Goal: Task Accomplishment & Management: Manage account settings

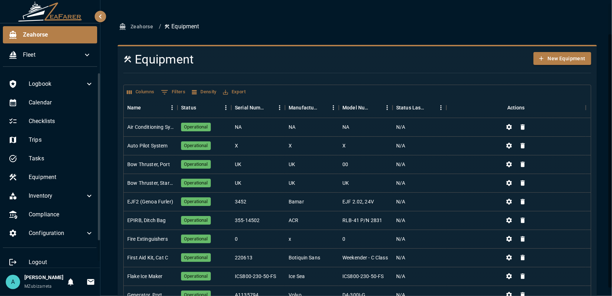
scroll to position [36, 0]
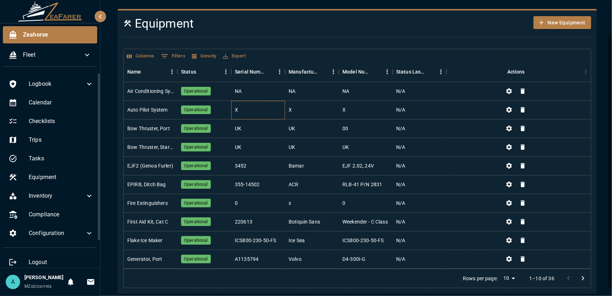
click at [271, 112] on div "X" at bounding box center [258, 110] width 54 height 19
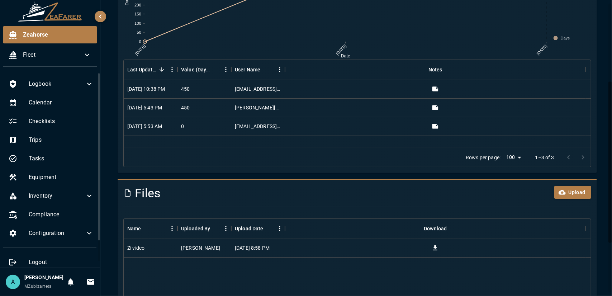
scroll to position [235, 0]
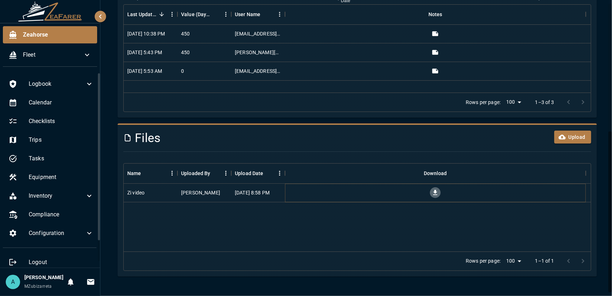
click at [437, 190] on icon "Download" at bounding box center [435, 192] width 7 height 7
drag, startPoint x: 492, startPoint y: 58, endPoint x: 481, endPoint y: 50, distance: 14.6
click at [481, 50] on div "3/23/2025, 10:38 PM 450 jtouchton19@protonmail.com 9/20/2024, 5:43 PM 450 jacob…" at bounding box center [359, 53] width 470 height 56
click at [481, 50] on div at bounding box center [435, 52] width 301 height 19
drag, startPoint x: 481, startPoint y: 50, endPoint x: 490, endPoint y: 64, distance: 17.0
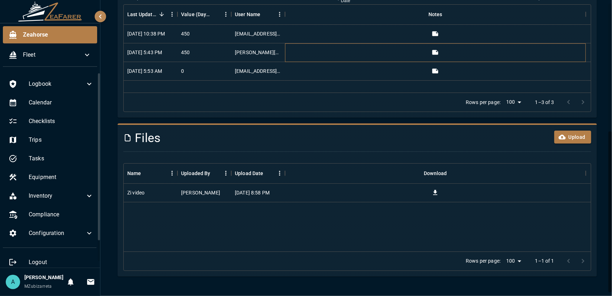
click at [489, 63] on div "3/23/2025, 10:38 PM 450 jtouchton19@protonmail.com 9/20/2024, 5:43 PM 450 jacob…" at bounding box center [359, 53] width 470 height 56
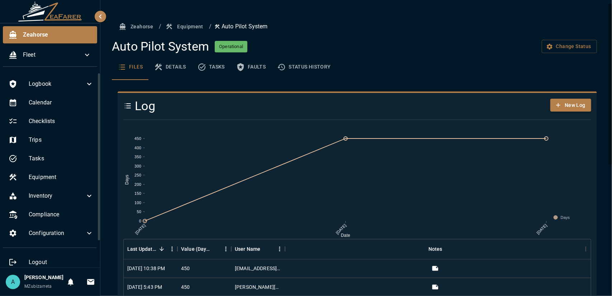
click at [174, 66] on button "Details" at bounding box center [169, 67] width 43 height 26
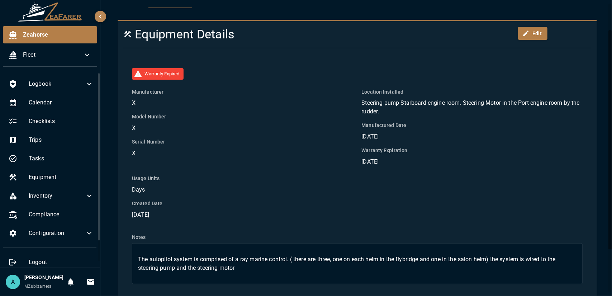
scroll to position [94, 0]
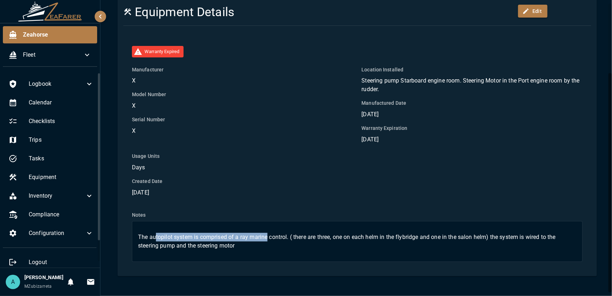
drag, startPoint x: 166, startPoint y: 235, endPoint x: 299, endPoint y: 235, distance: 133.4
click at [280, 235] on p "The autopilot system is comprised of a ray marine control. ( there are three, o…" at bounding box center [357, 241] width 439 height 17
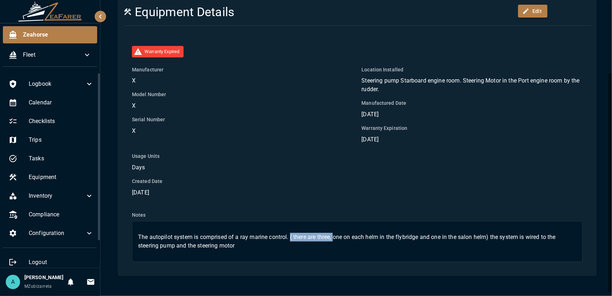
drag, startPoint x: 299, startPoint y: 235, endPoint x: 339, endPoint y: 236, distance: 39.8
click at [338, 236] on p "The autopilot system is comprised of a ray marine control. ( there are three, o…" at bounding box center [357, 241] width 439 height 17
click at [342, 237] on p "The autopilot system is comprised of a ray marine control. ( there are three, o…" at bounding box center [357, 241] width 439 height 17
click at [346, 244] on p "The autopilot system is comprised of a ray marine control. ( there are three, o…" at bounding box center [357, 241] width 439 height 17
drag, startPoint x: 169, startPoint y: 192, endPoint x: 134, endPoint y: 196, distance: 35.4
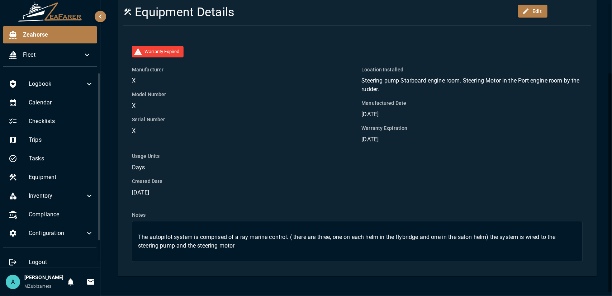
click at [141, 194] on p "17 Sep 2024" at bounding box center [242, 192] width 221 height 9
click at [194, 198] on div "Notes The autopilot system is comprised of a ray marine control. ( there are th…" at bounding box center [352, 229] width 459 height 65
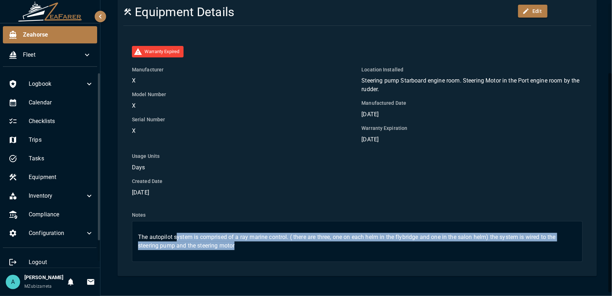
click at [161, 229] on div "The autopilot system is comprised of a ray marine control. ( there are three, o…" at bounding box center [357, 241] width 451 height 41
click at [269, 241] on p "The autopilot system is comprised of a ray marine control. ( there are three, o…" at bounding box center [357, 241] width 439 height 17
drag, startPoint x: 245, startPoint y: 246, endPoint x: 121, endPoint y: 232, distance: 124.2
click at [121, 232] on div "Warranty Expired Manufacturer X Model Number X Serial Number X Location Install…" at bounding box center [355, 151] width 474 height 239
click at [291, 254] on div "The autopilot system is comprised of a ray marine control. ( there are three, o…" at bounding box center [357, 241] width 451 height 41
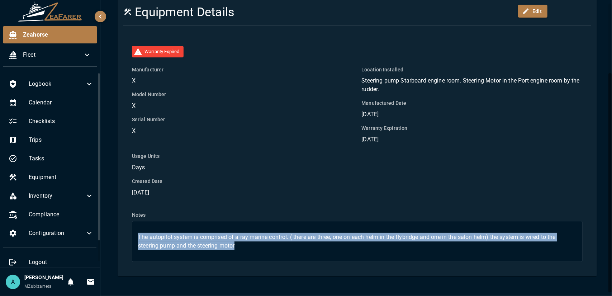
click at [277, 244] on p "The autopilot system is comprised of a ray marine control. ( there are three, o…" at bounding box center [357, 241] width 439 height 17
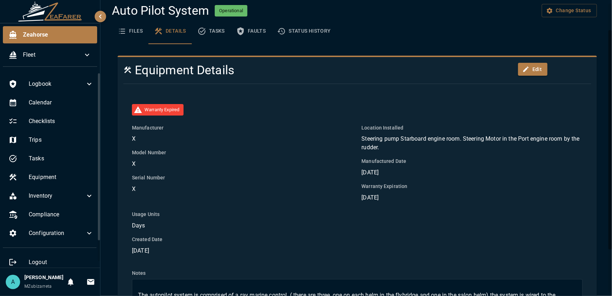
scroll to position [0, 0]
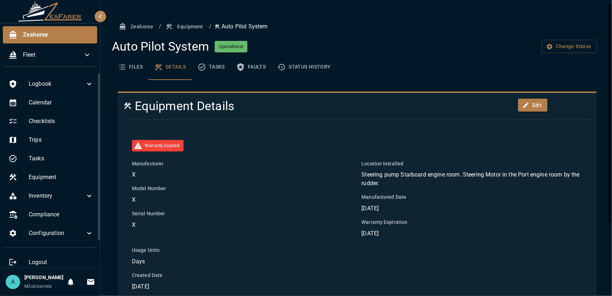
click at [306, 69] on button "Status History" at bounding box center [304, 67] width 65 height 26
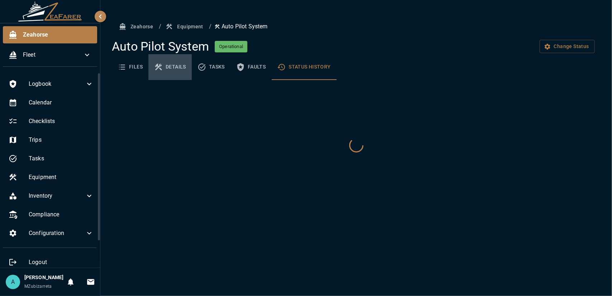
click at [172, 67] on button "Details" at bounding box center [169, 67] width 43 height 26
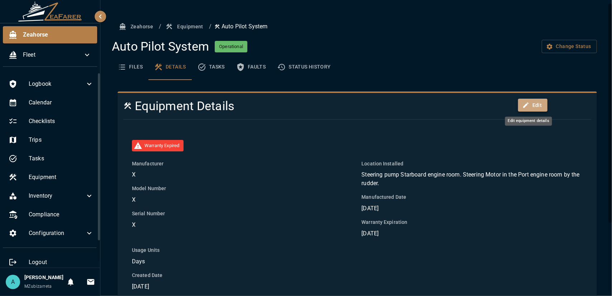
click at [525, 107] on icon "Edit equipment details" at bounding box center [526, 105] width 7 height 7
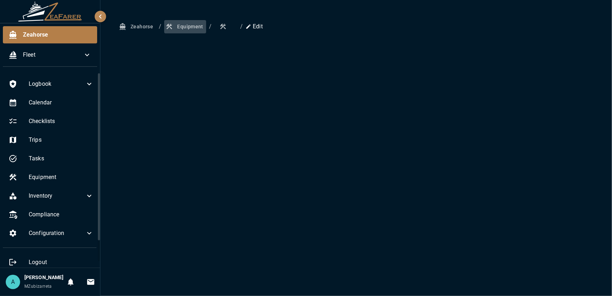
click at [189, 28] on button "Equipment" at bounding box center [185, 26] width 42 height 13
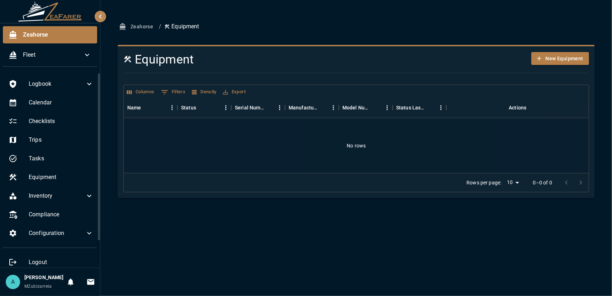
click at [142, 25] on button "Zeahorse" at bounding box center [137, 26] width 38 height 13
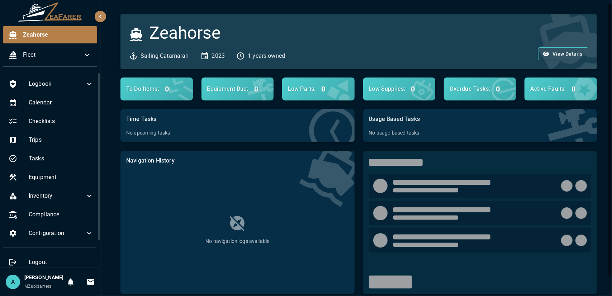
click at [612, 140] on div at bounding box center [611, 140] width 4 height 272
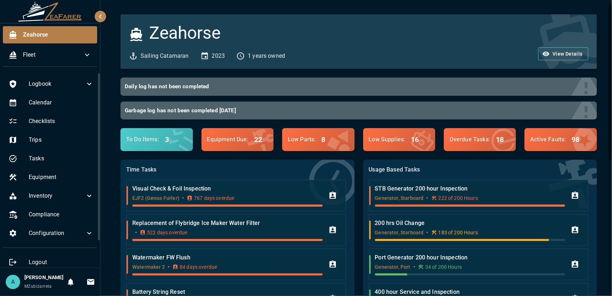
click at [16, 283] on div "A" at bounding box center [13, 282] width 14 height 14
click at [72, 279] on button "0" at bounding box center [70, 282] width 14 height 14
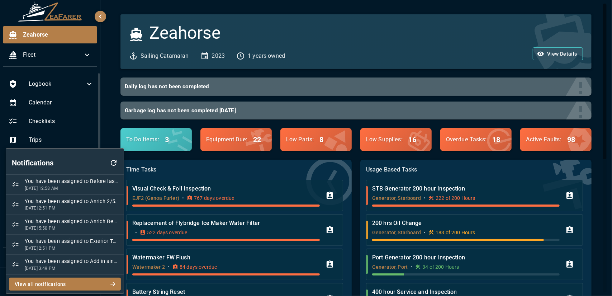
click at [110, 127] on div at bounding box center [306, 148] width 612 height 296
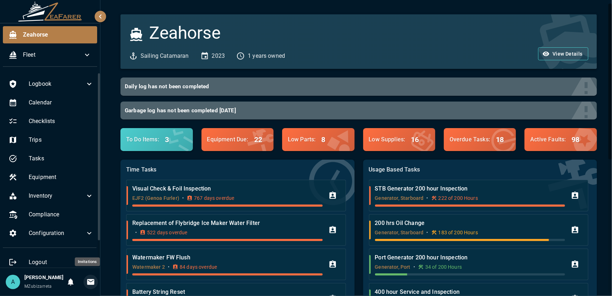
click at [86, 281] on icon "Invitations" at bounding box center [90, 282] width 9 height 9
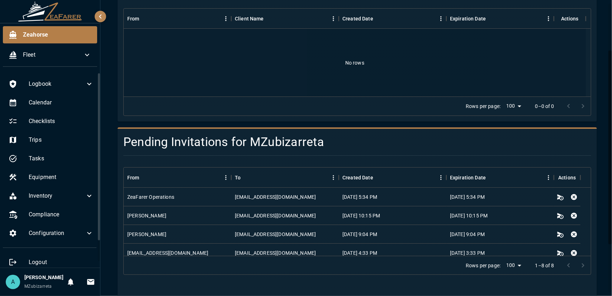
click at [36, 288] on span "MZubizarreta" at bounding box center [38, 286] width 28 height 5
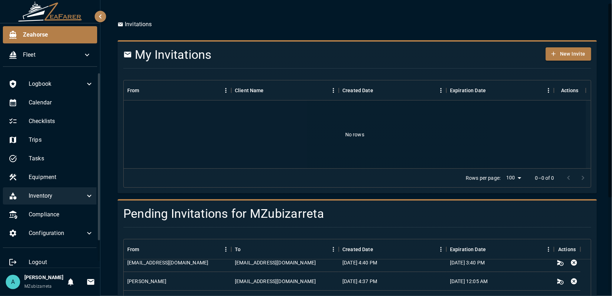
scroll to position [15, 0]
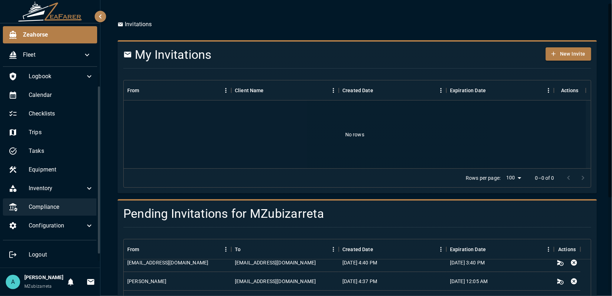
click at [62, 203] on span "Compliance" at bounding box center [61, 207] width 65 height 9
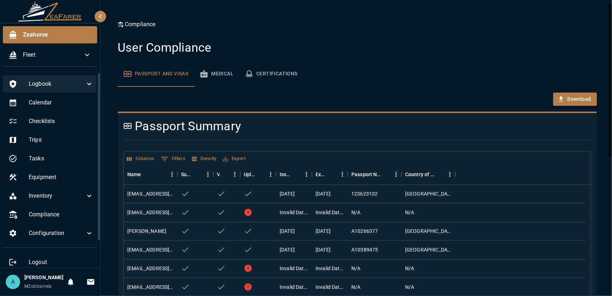
click at [67, 88] on span "Logbook" at bounding box center [57, 84] width 56 height 9
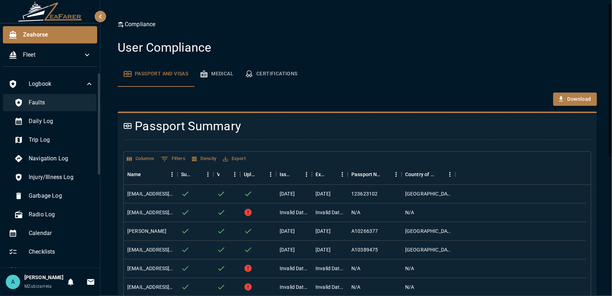
click at [73, 107] on span "Faults" at bounding box center [61, 102] width 65 height 9
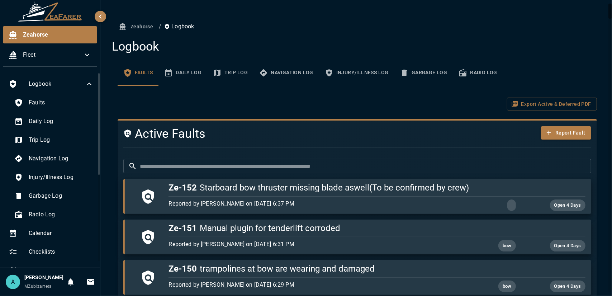
click at [185, 76] on button "Daily Log" at bounding box center [183, 73] width 49 height 26
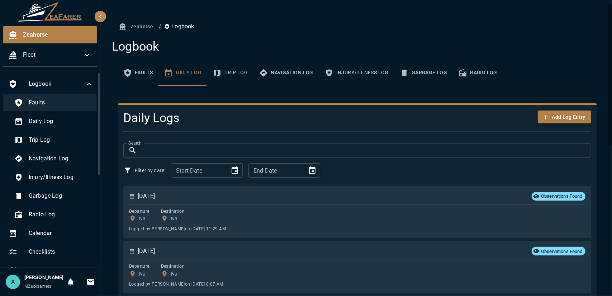
click at [66, 105] on span "Faults" at bounding box center [61, 102] width 65 height 9
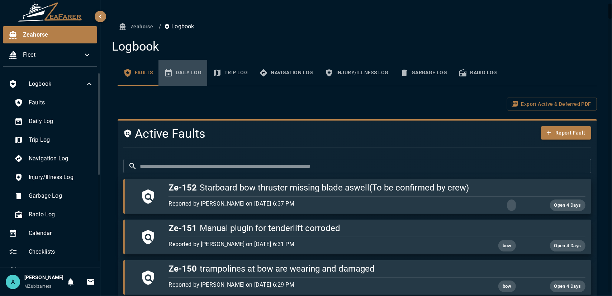
click at [191, 79] on button "Daily Log" at bounding box center [183, 73] width 49 height 26
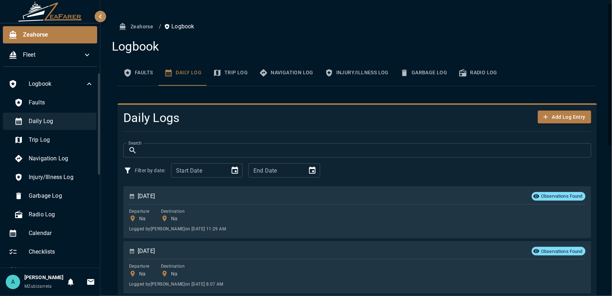
click at [52, 126] on div "Daily Log" at bounding box center [54, 121] width 91 height 17
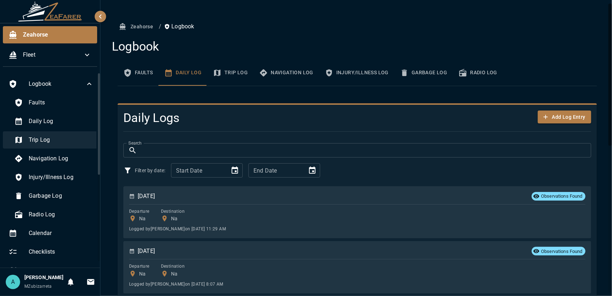
click at [57, 137] on span "Trip Log" at bounding box center [61, 140] width 65 height 9
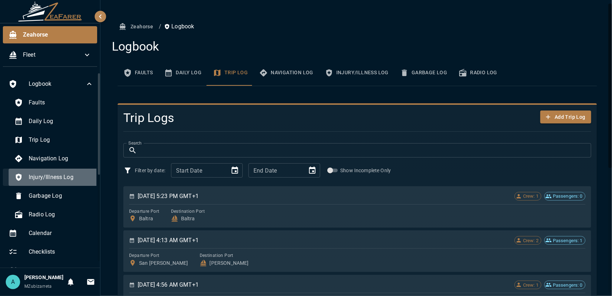
click at [67, 185] on div "Injury/Illness Log" at bounding box center [54, 177] width 91 height 17
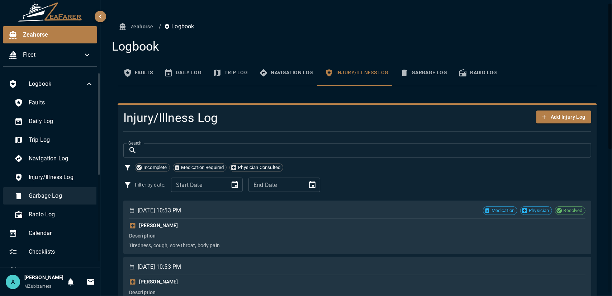
click at [64, 201] on div "Garbage Log" at bounding box center [54, 195] width 91 height 17
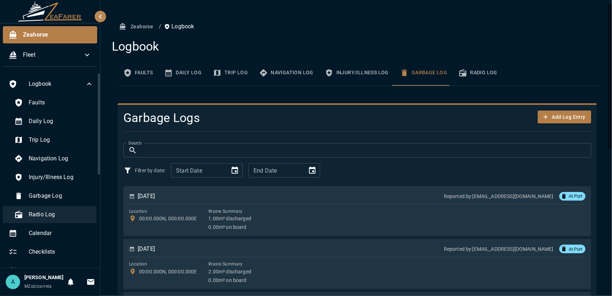
click at [66, 212] on span "Radio Log" at bounding box center [61, 214] width 65 height 9
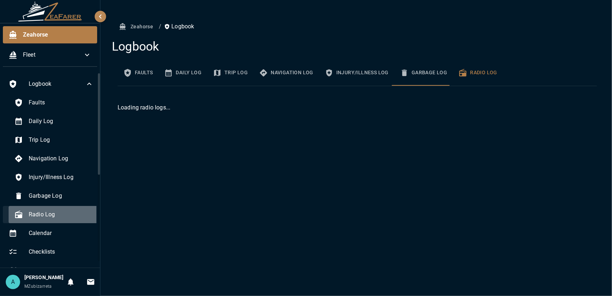
click at [66, 212] on span "Radio Log" at bounding box center [61, 214] width 65 height 9
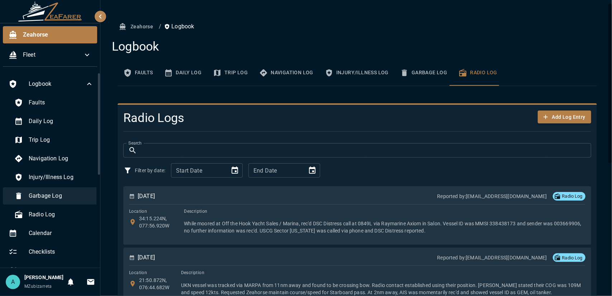
click at [65, 194] on span "Garbage Log" at bounding box center [61, 196] width 65 height 9
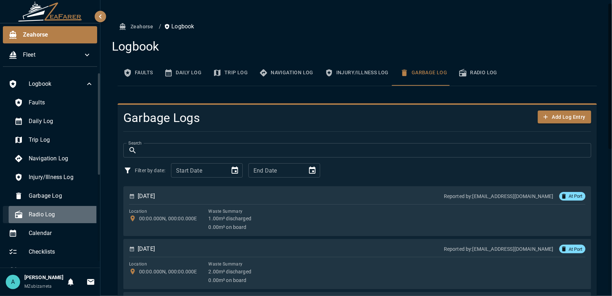
click at [62, 213] on span "Radio Log" at bounding box center [61, 214] width 65 height 9
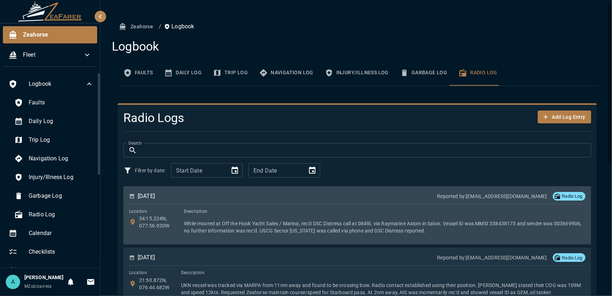
scroll to position [72, 0]
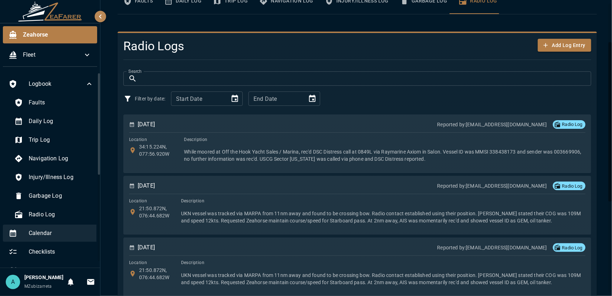
click at [69, 229] on span "Calendar" at bounding box center [61, 233] width 65 height 9
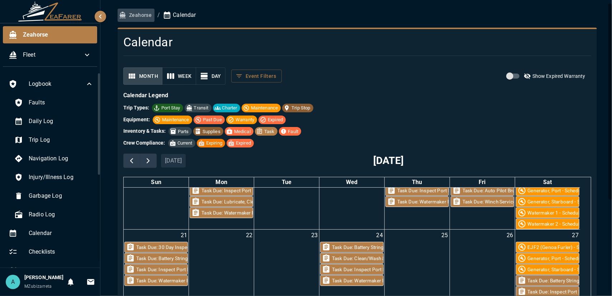
click at [142, 13] on button "Zeahorse" at bounding box center [136, 15] width 37 height 13
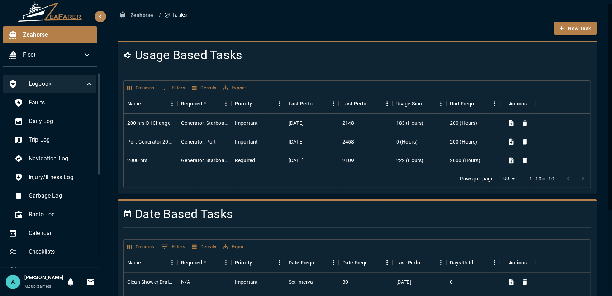
click at [75, 89] on div "Logbook" at bounding box center [51, 83] width 96 height 17
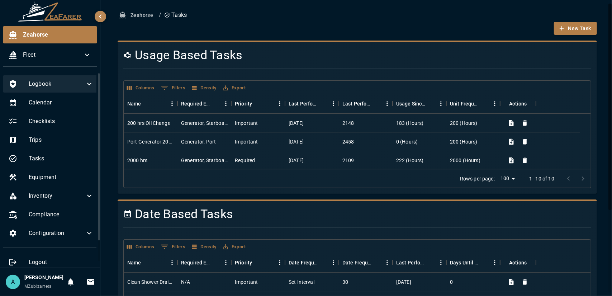
click at [75, 91] on div "Logbook" at bounding box center [51, 83] width 96 height 17
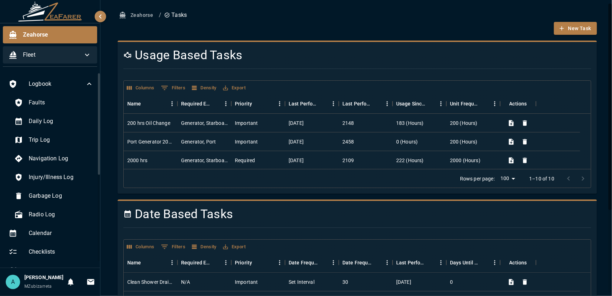
click at [55, 53] on span "Fleet" at bounding box center [53, 55] width 60 height 9
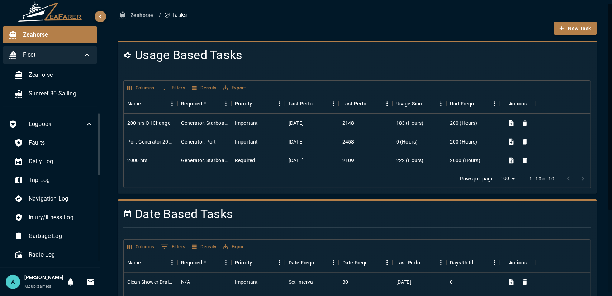
click at [60, 63] on div "Fleet" at bounding box center [50, 54] width 94 height 17
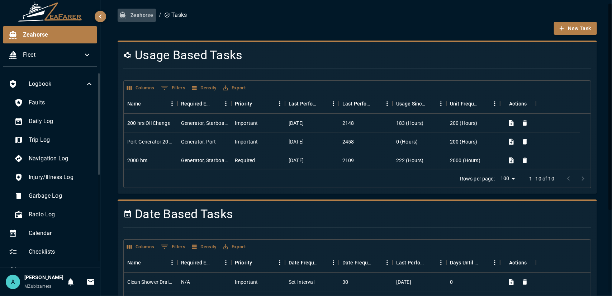
click at [147, 18] on button "Zeahorse" at bounding box center [137, 15] width 38 height 13
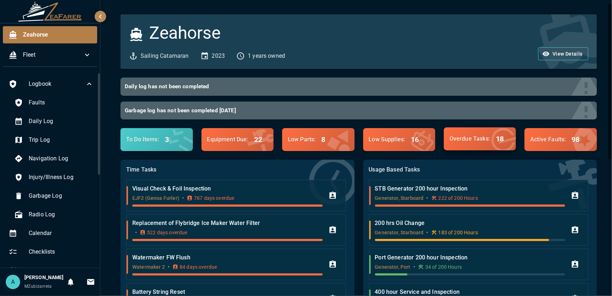
click at [485, 144] on icon at bounding box center [503, 140] width 39 height 39
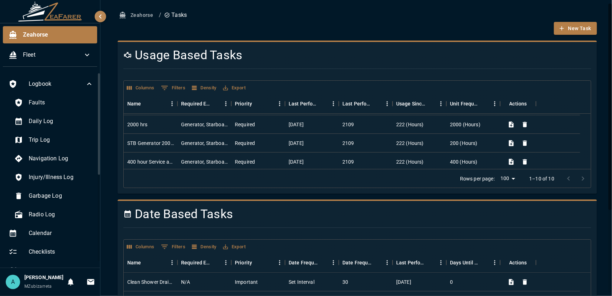
scroll to position [36, 0]
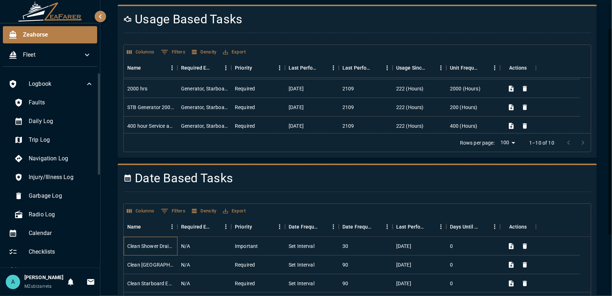
click at [150, 246] on div "Clean Shower Drains" at bounding box center [150, 245] width 47 height 7
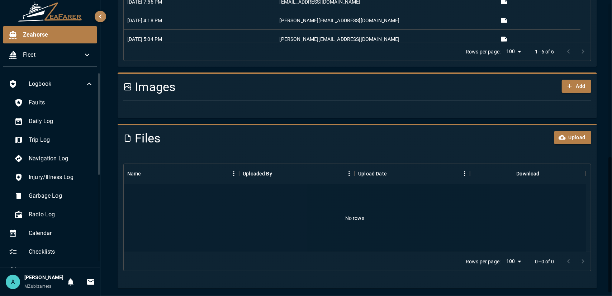
scroll to position [192, 0]
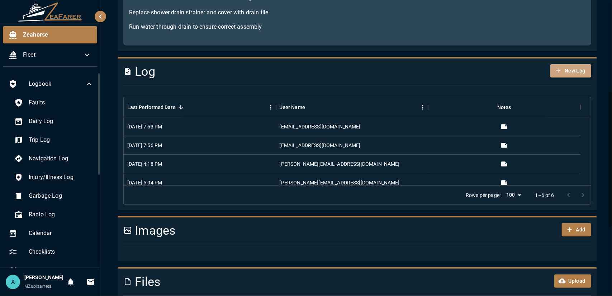
click at [568, 72] on button "New Log" at bounding box center [571, 70] width 41 height 13
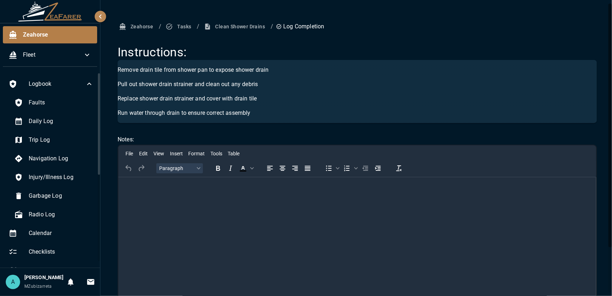
scroll to position [55, 0]
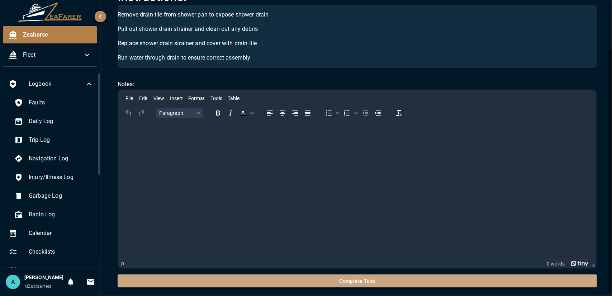
click at [382, 279] on button "Complete Task" at bounding box center [358, 280] width 480 height 13
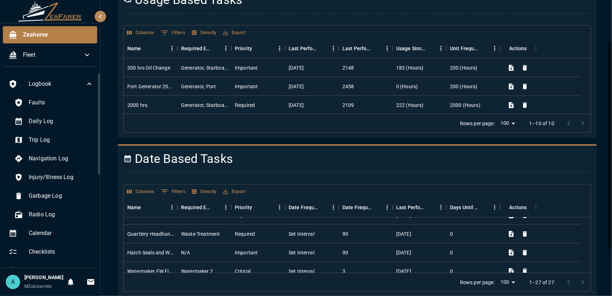
scroll to position [215, 0]
click at [421, 232] on div "[DATE]" at bounding box center [420, 235] width 54 height 19
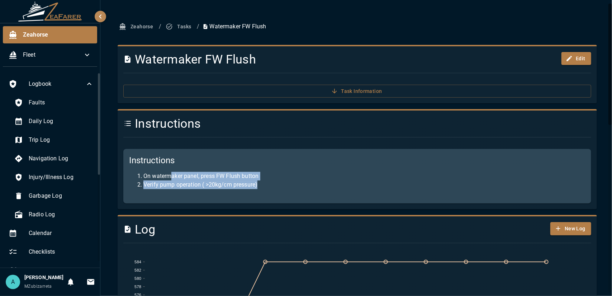
drag, startPoint x: 230, startPoint y: 172, endPoint x: 292, endPoint y: 184, distance: 63.9
click at [296, 181] on ol "On watermaker panel, press FW Flush button Verify pump operation ( >20kg/cm pre…" at bounding box center [357, 180] width 457 height 17
click at [219, 185] on li "Verify pump operation ( >20kg/cm pressure)" at bounding box center [364, 184] width 442 height 9
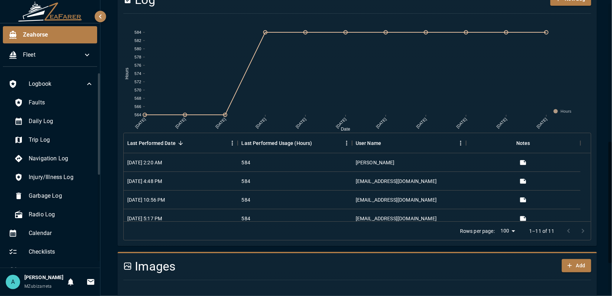
scroll to position [194, 0]
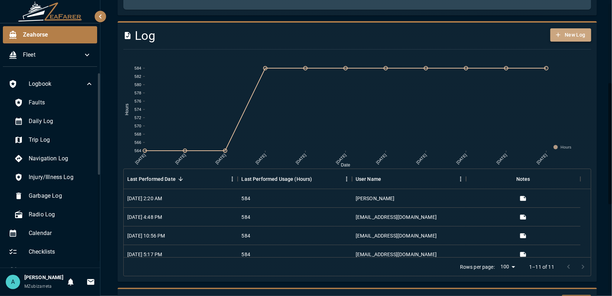
click at [561, 33] on button "New Log" at bounding box center [571, 34] width 41 height 13
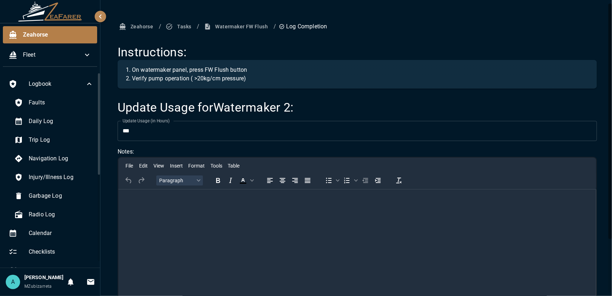
click at [232, 22] on button "Watermaker FW Flush" at bounding box center [237, 26] width 69 height 13
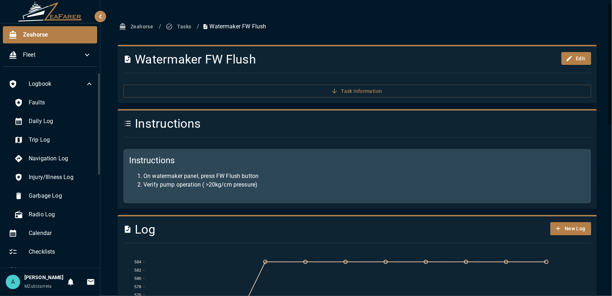
click at [569, 219] on div "New Log" at bounding box center [552, 226] width 79 height 21
click at [568, 226] on button "New Log" at bounding box center [571, 228] width 41 height 13
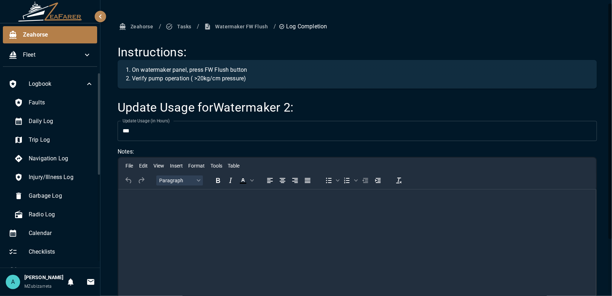
scroll to position [67, 0]
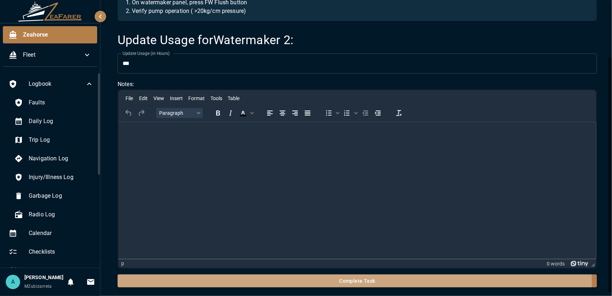
click at [330, 282] on button "Complete Task" at bounding box center [358, 280] width 480 height 13
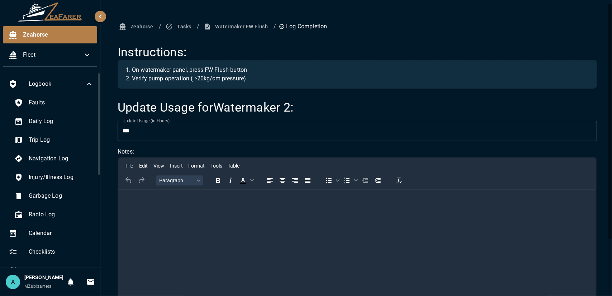
click at [175, 25] on button "Tasks" at bounding box center [179, 26] width 30 height 13
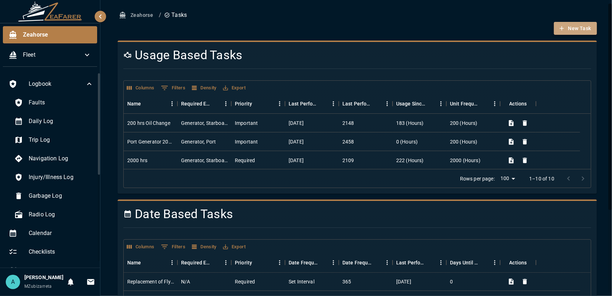
click at [558, 26] on icon "button" at bounding box center [561, 28] width 7 height 7
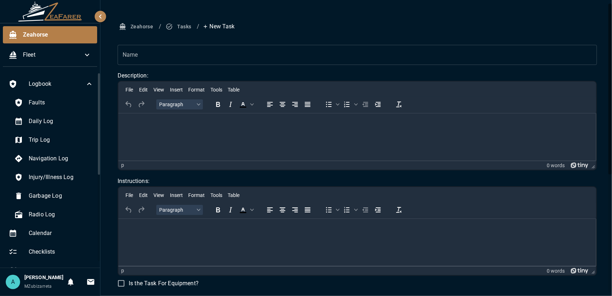
click at [300, 49] on input "Name" at bounding box center [358, 55] width 480 height 20
